Goal: Information Seeking & Learning: Learn about a topic

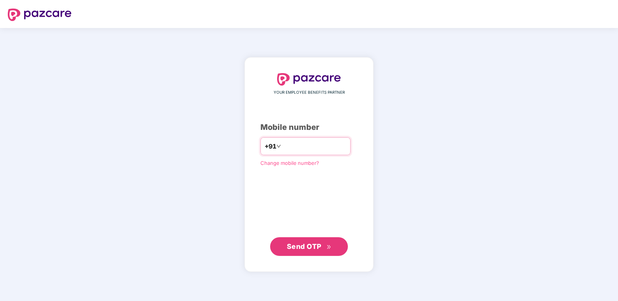
type input "**********"
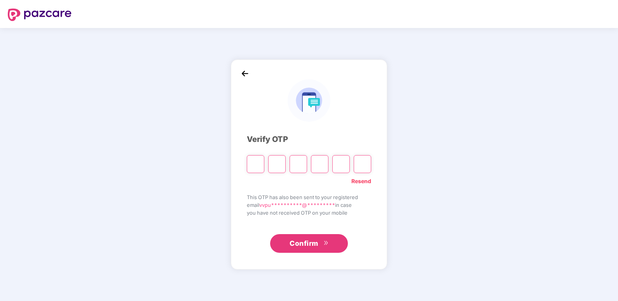
type input "*"
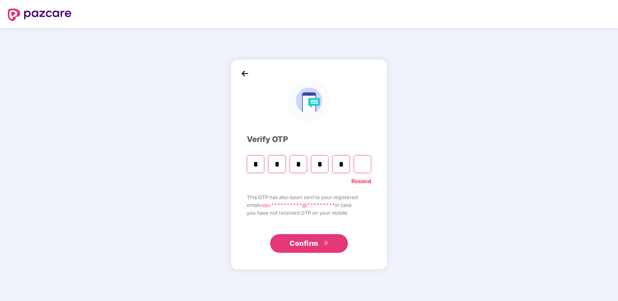
type input "*"
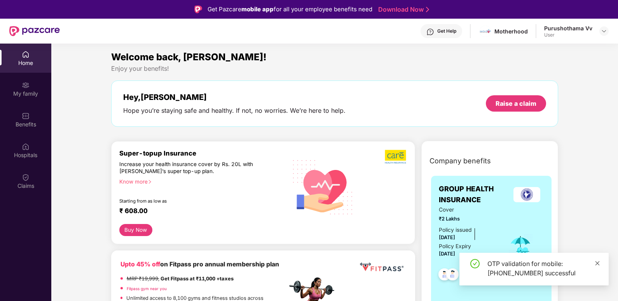
click at [596, 263] on icon "close" at bounding box center [596, 262] width 5 height 5
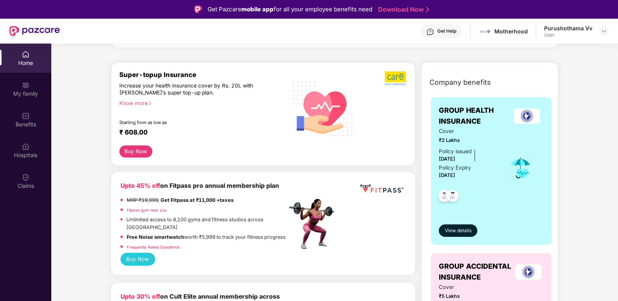
scroll to position [78, 0]
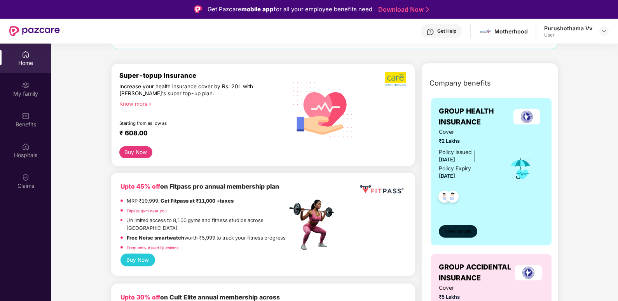
click at [458, 233] on span "View details" at bounding box center [458, 231] width 26 height 7
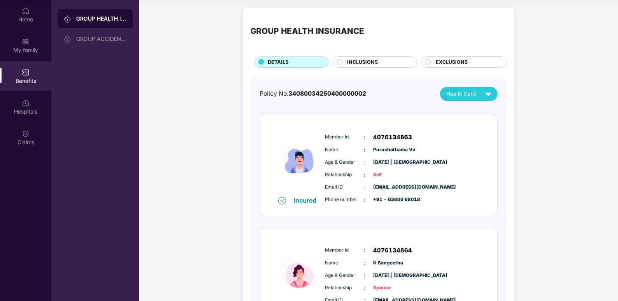
click at [338, 61] on circle at bounding box center [339, 61] width 5 height 5
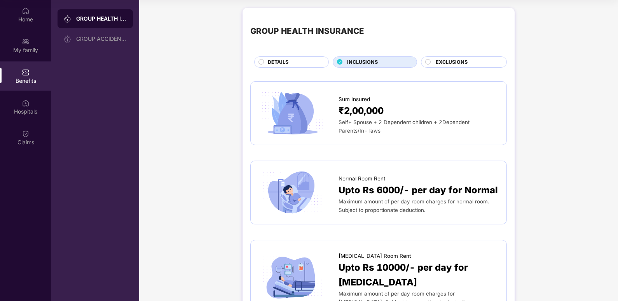
click at [340, 124] on span "Self+ Spouse + 2 Dependent children + 2Dependent Parents/In- laws" at bounding box center [403, 126] width 131 height 15
click at [354, 110] on span "₹2,00,000" at bounding box center [360, 110] width 45 height 14
click at [352, 99] on span "Sum Insured" at bounding box center [353, 99] width 31 height 8
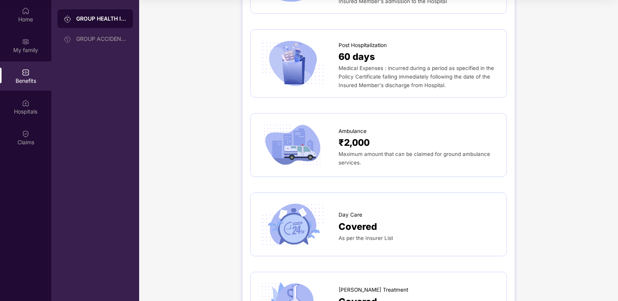
scroll to position [544, 0]
click at [381, 234] on span "As per the Insurer List" at bounding box center [365, 237] width 54 height 6
click at [352, 218] on span "Covered" at bounding box center [357, 225] width 38 height 14
click at [304, 216] on img at bounding box center [292, 223] width 68 height 47
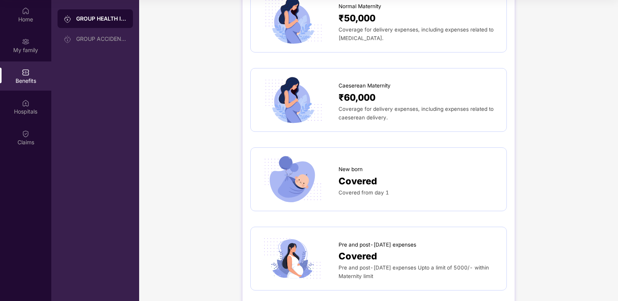
scroll to position [894, 0]
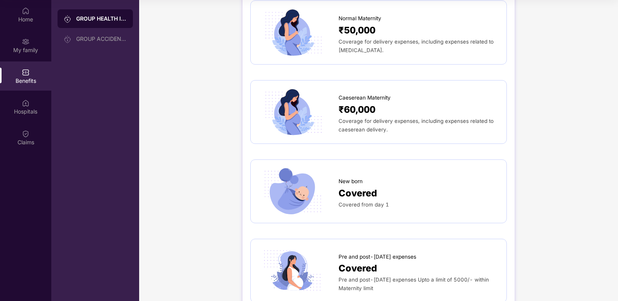
click at [359, 186] on span "Covered" at bounding box center [357, 193] width 38 height 14
click at [362, 188] on span "Covered" at bounding box center [357, 193] width 38 height 14
click at [367, 200] on div "Covered from day 1" at bounding box center [418, 204] width 160 height 9
drag, startPoint x: 367, startPoint y: 197, endPoint x: 371, endPoint y: 195, distance: 4.2
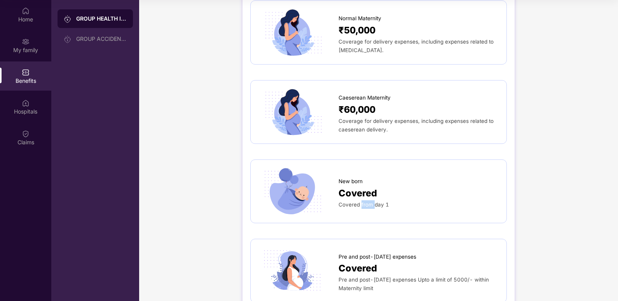
click at [371, 201] on span "Covered from day 1" at bounding box center [363, 204] width 51 height 6
click at [288, 174] on img at bounding box center [292, 190] width 68 height 47
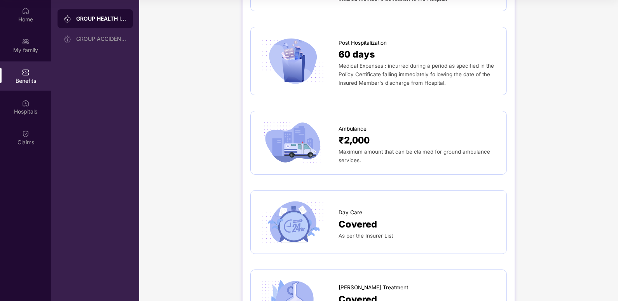
scroll to position [531, 0]
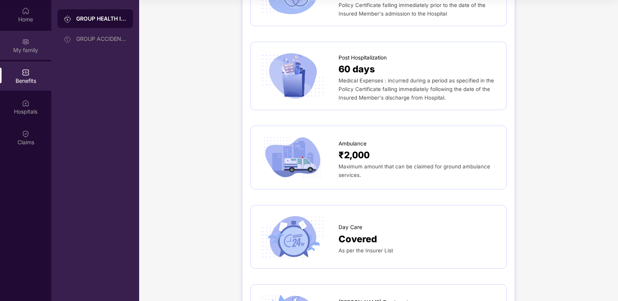
click at [26, 43] on img at bounding box center [26, 42] width 8 height 8
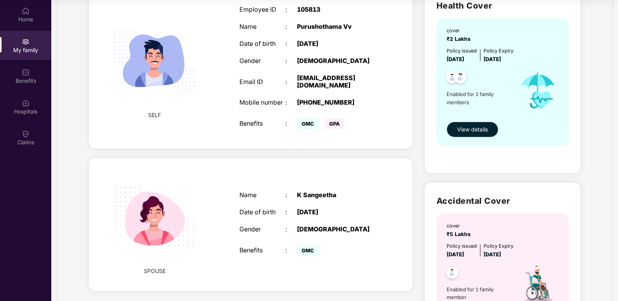
scroll to position [78, 0]
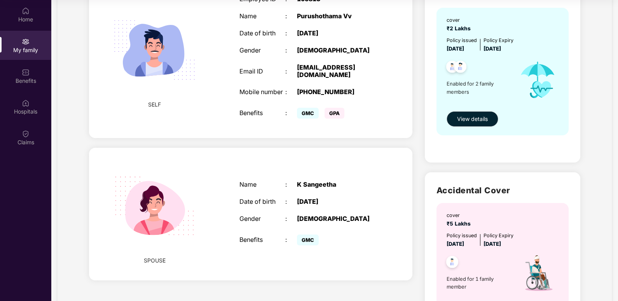
click at [305, 237] on span "GMC" at bounding box center [308, 239] width 22 height 11
click at [322, 240] on div "GMC" at bounding box center [311, 239] width 28 height 7
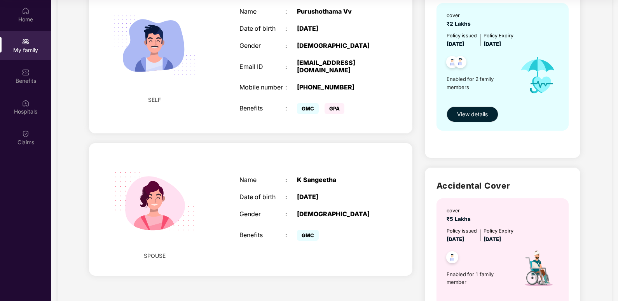
scroll to position [117, 0]
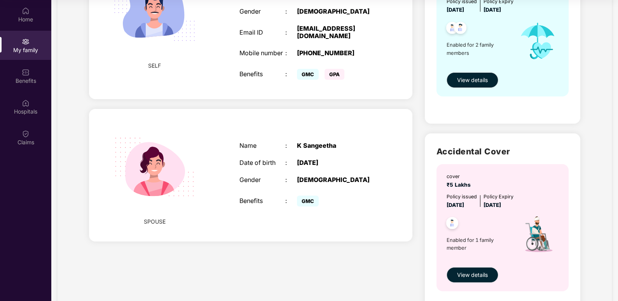
click at [154, 222] on span "SPOUSE" at bounding box center [155, 221] width 22 height 9
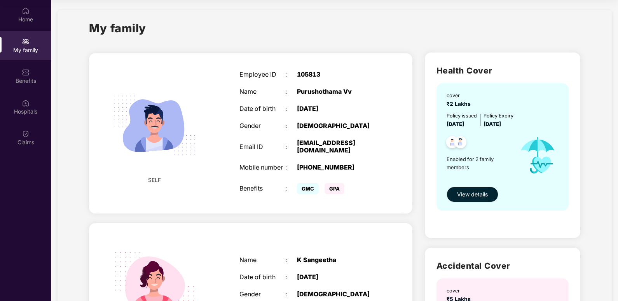
scroll to position [0, 0]
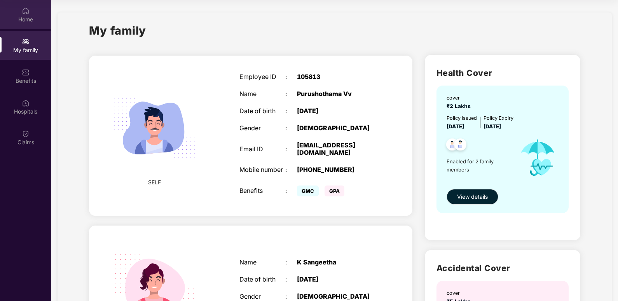
click at [31, 22] on div "Home" at bounding box center [25, 20] width 51 height 8
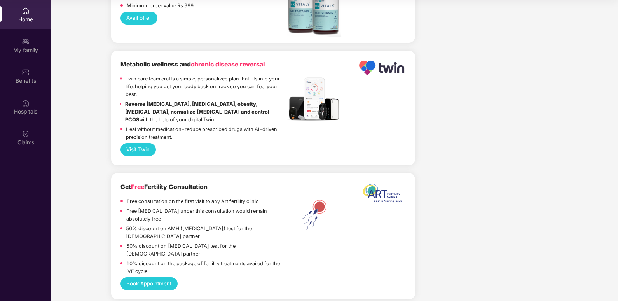
scroll to position [1653, 0]
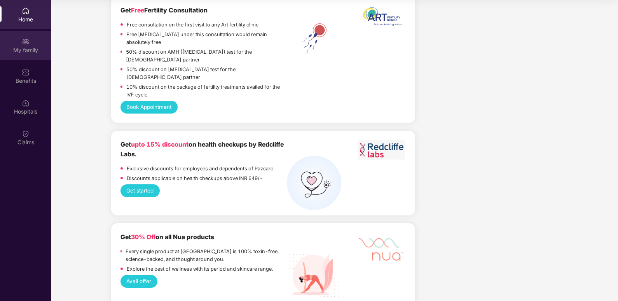
click at [32, 46] on div "My family" at bounding box center [25, 50] width 51 height 8
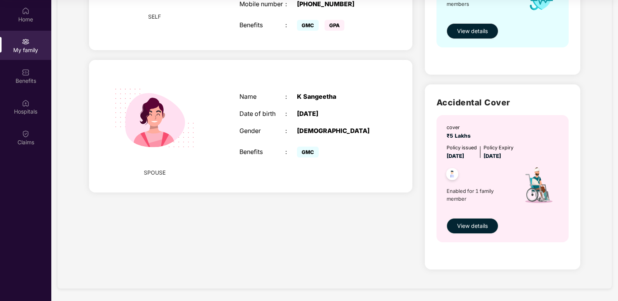
scroll to position [166, 0]
click at [479, 28] on span "View details" at bounding box center [472, 31] width 31 height 9
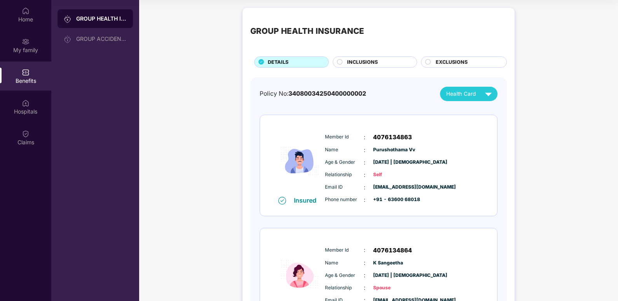
click at [454, 61] on span "EXCLUSIONS" at bounding box center [451, 62] width 32 height 8
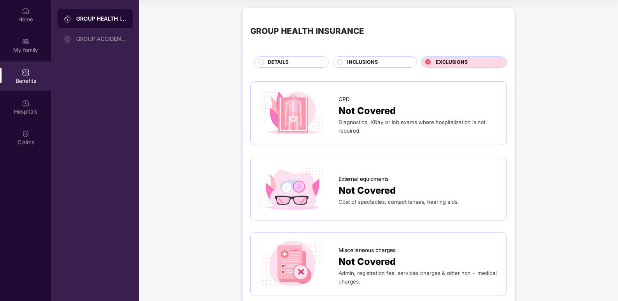
click at [361, 63] on span "INCLUSIONS" at bounding box center [362, 62] width 31 height 8
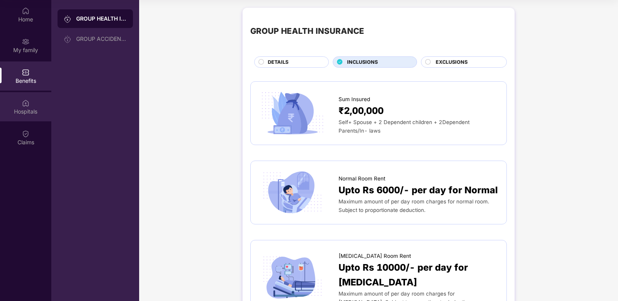
click at [31, 106] on div "Hospitals" at bounding box center [25, 106] width 51 height 29
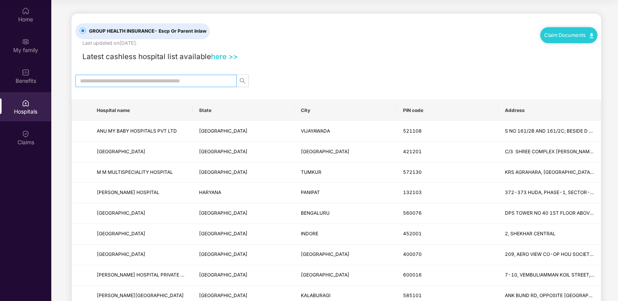
click at [114, 82] on input "text" at bounding box center [153, 81] width 146 height 9
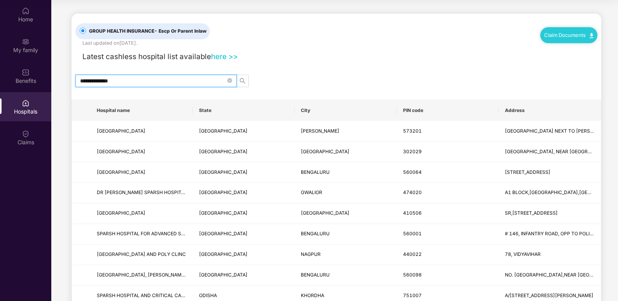
type input "**********"
drag, startPoint x: 129, startPoint y: 79, endPoint x: 61, endPoint y: 79, distance: 67.6
click at [61, 79] on main "**********" at bounding box center [334, 188] width 566 height 376
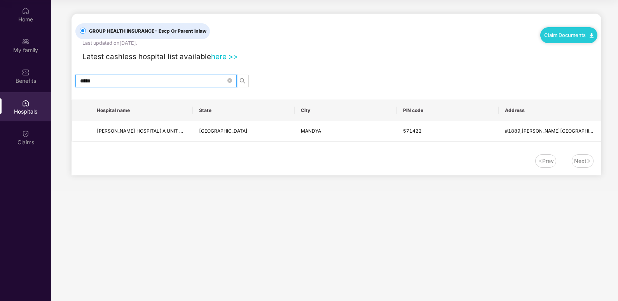
type input "*****"
click at [224, 55] on link "here >>" at bounding box center [224, 56] width 27 height 9
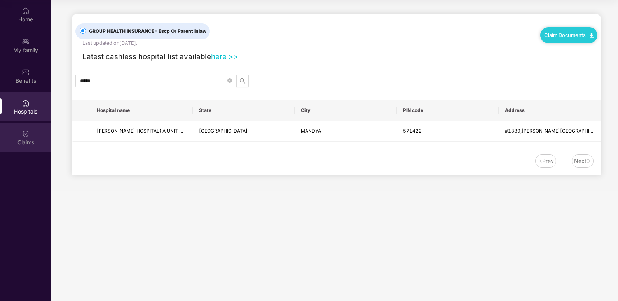
click at [28, 138] on div "Claims" at bounding box center [25, 142] width 51 height 8
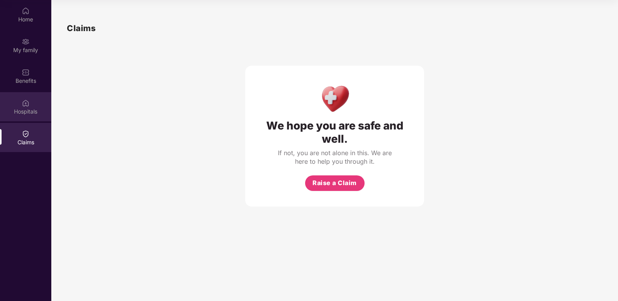
click at [30, 110] on div "Hospitals" at bounding box center [25, 112] width 51 height 8
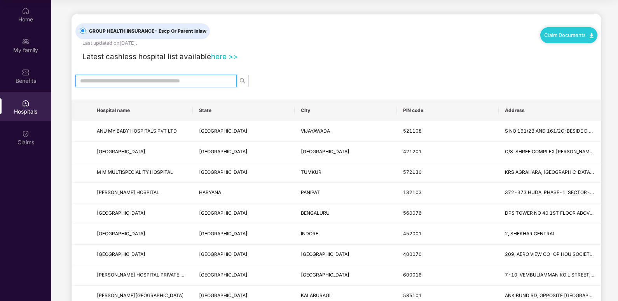
click at [126, 79] on input "text" at bounding box center [153, 81] width 146 height 9
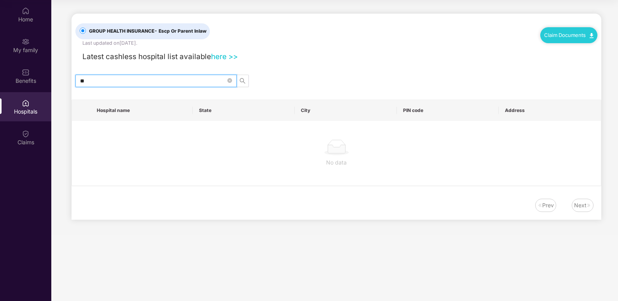
type input "*"
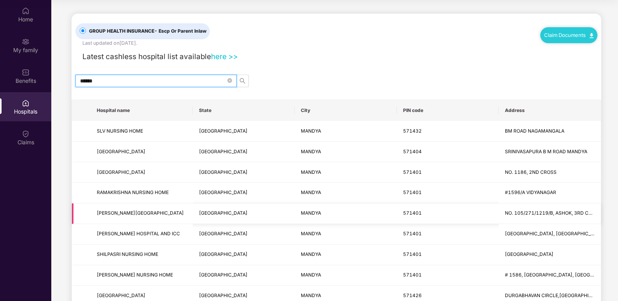
type input "******"
click at [208, 214] on span "[GEOGRAPHIC_DATA]" at bounding box center [223, 213] width 49 height 6
click at [308, 208] on td "MANDYA" at bounding box center [345, 213] width 102 height 21
click at [305, 213] on span "MANDYA" at bounding box center [311, 213] width 20 height 6
click at [411, 212] on span "571401" at bounding box center [412, 213] width 19 height 6
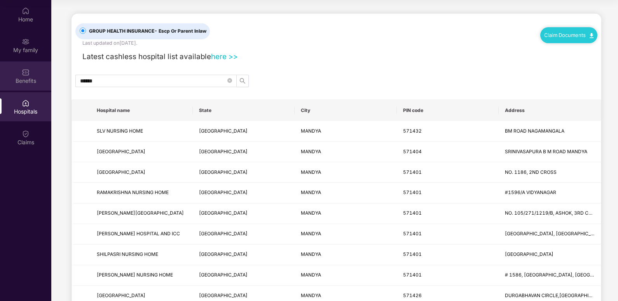
click at [27, 80] on div "Benefits" at bounding box center [25, 81] width 51 height 8
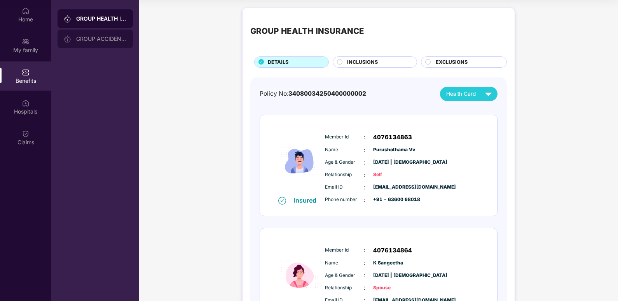
click at [83, 37] on div "GROUP ACCIDENTAL INSURANCE" at bounding box center [101, 39] width 51 height 6
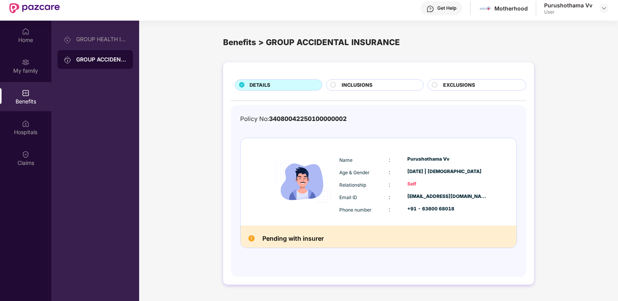
scroll to position [44, 0]
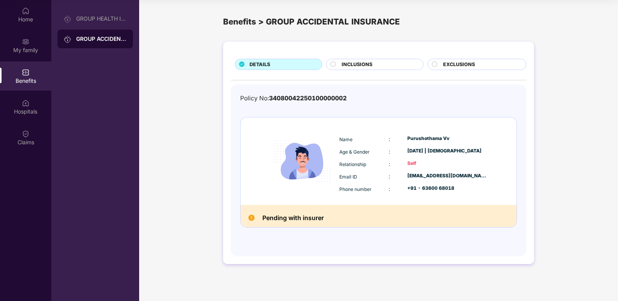
click at [261, 217] on div "Pending with insurer" at bounding box center [378, 216] width 276 height 22
click at [358, 190] on span "Phone number" at bounding box center [355, 189] width 32 height 6
click at [340, 128] on div "Name : Purushothama Vv Age & Gender : [DATE] | [DEMOGRAPHIC_DATA] Relationship …" at bounding box center [378, 160] width 276 height 87
click at [280, 108] on div "Policy No: 34080042250100000002 Name : Purushothama Vv Age & Gender : [DATE] | …" at bounding box center [378, 166] width 277 height 145
click at [249, 87] on div "Policy No: 34080042250100000002 Name : Purushothama Vv Age & Gender : [DATE] | …" at bounding box center [378, 170] width 295 height 172
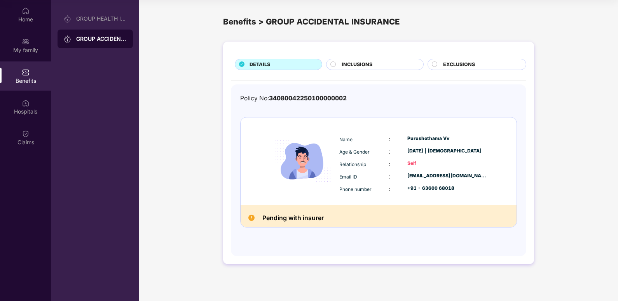
click at [412, 164] on div "Self" at bounding box center [447, 163] width 80 height 7
click at [415, 200] on div "Name : Purushothama Vv Age & Gender : [DATE] | [DEMOGRAPHIC_DATA] Relationship …" at bounding box center [378, 160] width 276 height 87
click at [414, 188] on div "+91 - 63600 68018" at bounding box center [447, 188] width 80 height 7
click at [415, 188] on div "+91 - 63600 68018" at bounding box center [447, 188] width 80 height 7
click at [319, 215] on h2 "Pending with insurer" at bounding box center [292, 217] width 61 height 10
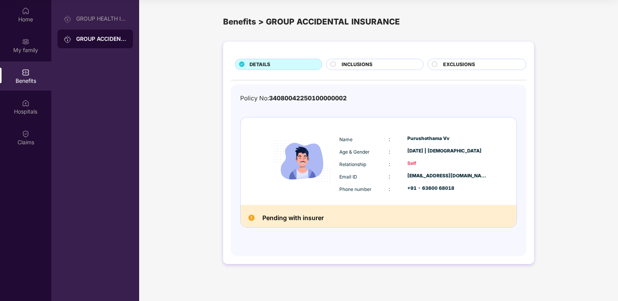
click at [372, 174] on div "Email ID" at bounding box center [363, 176] width 49 height 9
click at [357, 63] on span "INCLUSIONS" at bounding box center [356, 65] width 31 height 8
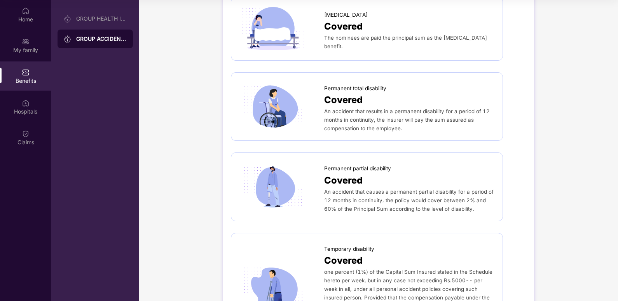
scroll to position [0, 0]
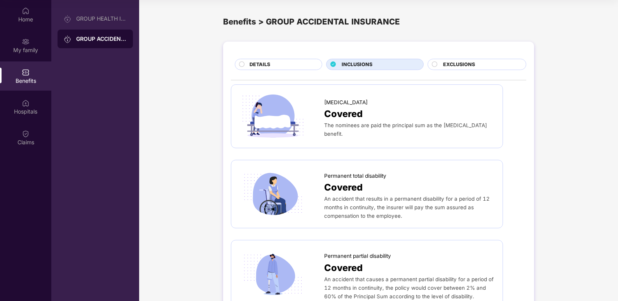
click at [467, 64] on span "EXCLUSIONS" at bounding box center [459, 65] width 32 height 8
